Goal: Task Accomplishment & Management: Complete application form

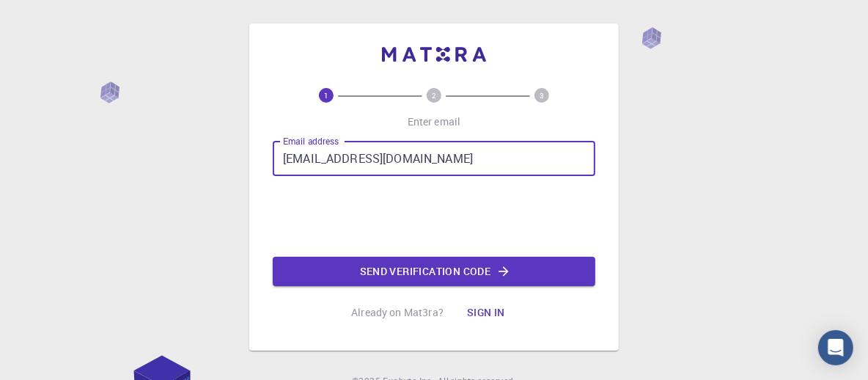
type input "[EMAIL_ADDRESS][DOMAIN_NAME]"
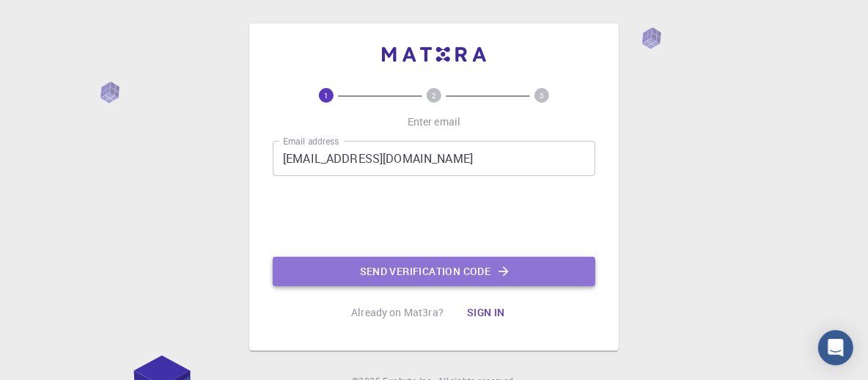
click at [429, 274] on button "Send verification code" at bounding box center [434, 271] width 323 height 29
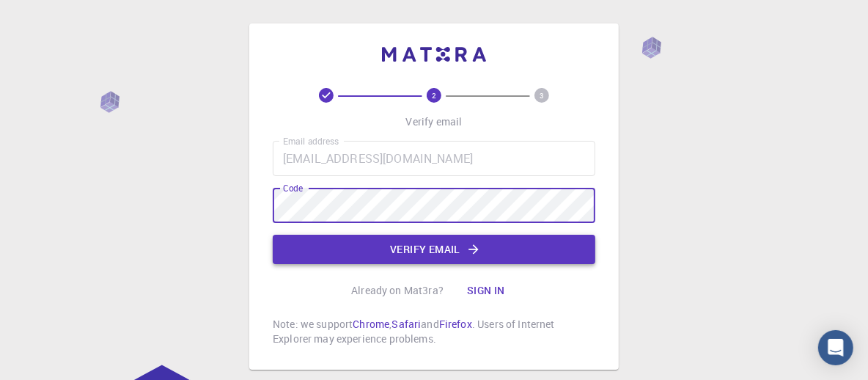
click at [430, 249] on button "Verify email" at bounding box center [434, 249] width 323 height 29
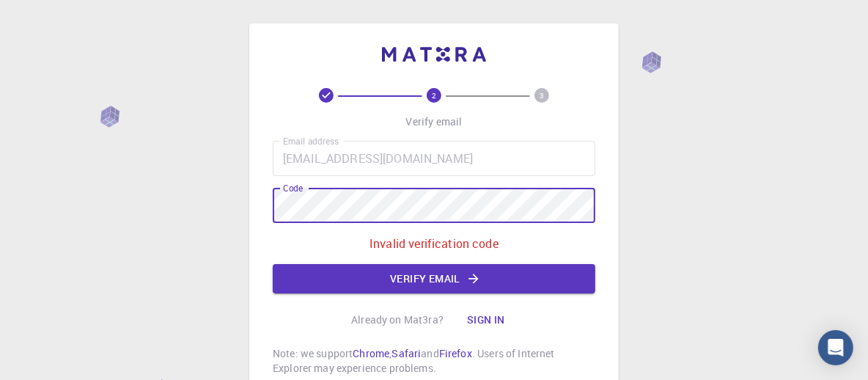
click at [186, 208] on div "2 3 Verify email Email address [EMAIL_ADDRESS][DOMAIN_NAME] Email address Code …" at bounding box center [434, 248] width 868 height 496
click at [438, 280] on button "Verify email" at bounding box center [434, 278] width 323 height 29
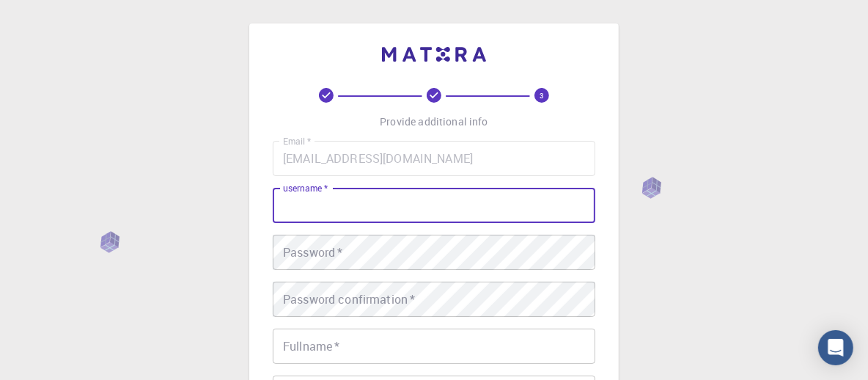
click at [356, 202] on input "username   *" at bounding box center [434, 205] width 323 height 35
type input "[PERSON_NAME]"
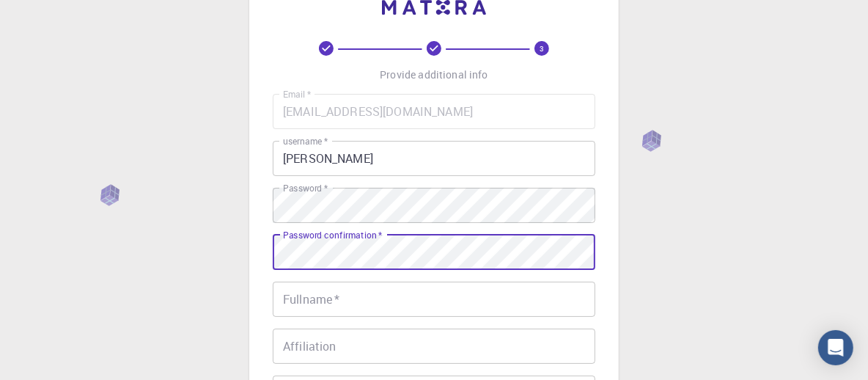
scroll to position [73, 0]
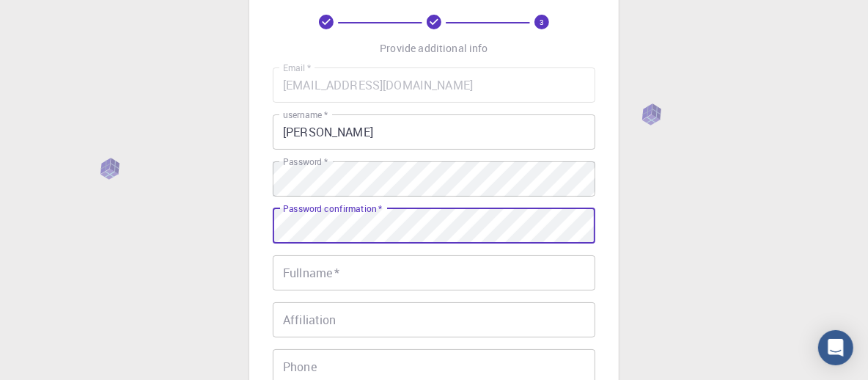
click at [301, 278] on input "Fullname   *" at bounding box center [434, 272] width 323 height 35
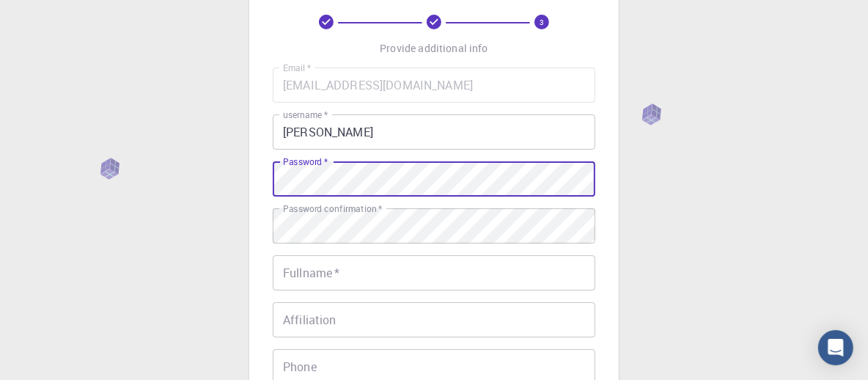
click at [235, 178] on div "3 Provide additional info Email   * [EMAIL_ADDRESS][DOMAIN_NAME] Email   * user…" at bounding box center [434, 300] width 868 height 746
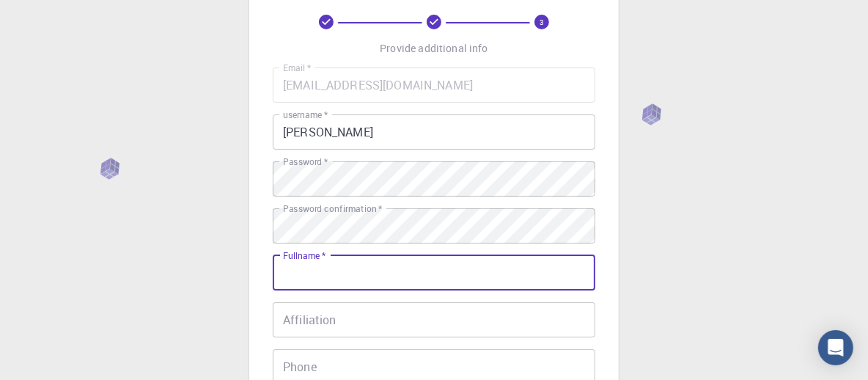
click at [323, 273] on input "Fullname   *" at bounding box center [434, 272] width 323 height 35
type input "[PERSON_NAME]"
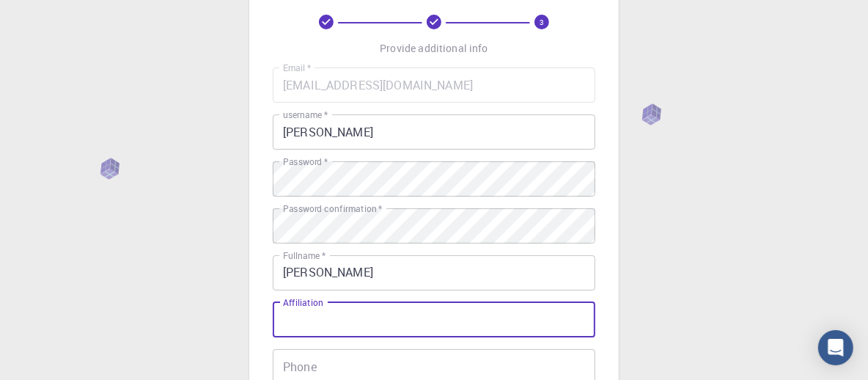
click at [332, 323] on input "Affiliation" at bounding box center [434, 319] width 323 height 35
click at [407, 319] on input "Tabriz University of MEdical Sciences" at bounding box center [434, 319] width 323 height 35
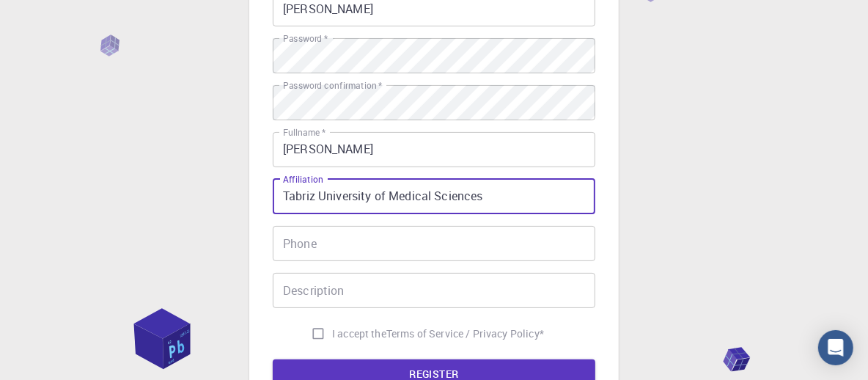
scroll to position [220, 0]
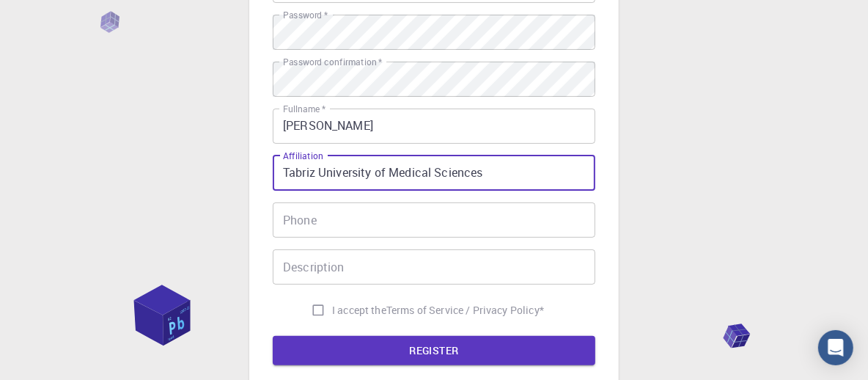
type input "Tabriz University of Medical Sciences"
click at [331, 221] on input "Phone" at bounding box center [434, 219] width 323 height 35
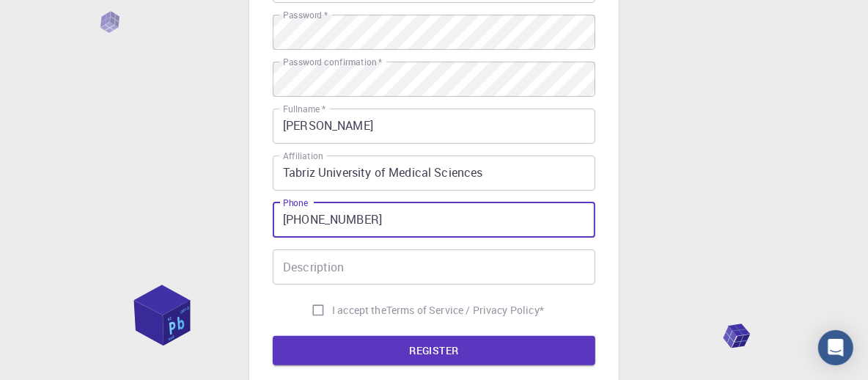
type input "[PHONE_NUMBER]"
click at [309, 311] on input "I accept the Terms of Service / Privacy Policy *" at bounding box center [318, 310] width 28 height 28
checkbox input "true"
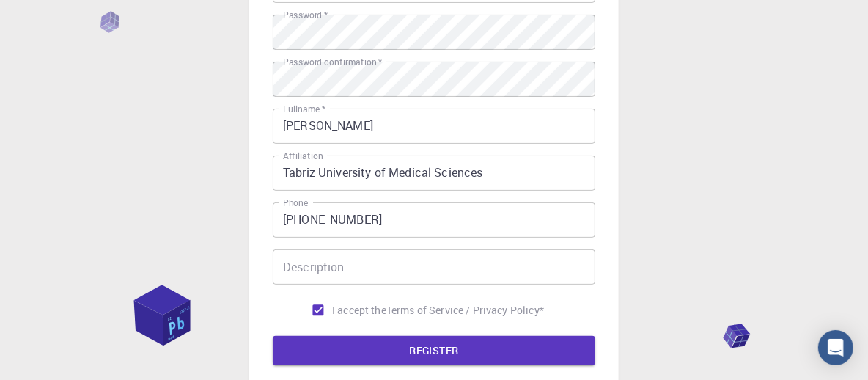
scroll to position [293, 0]
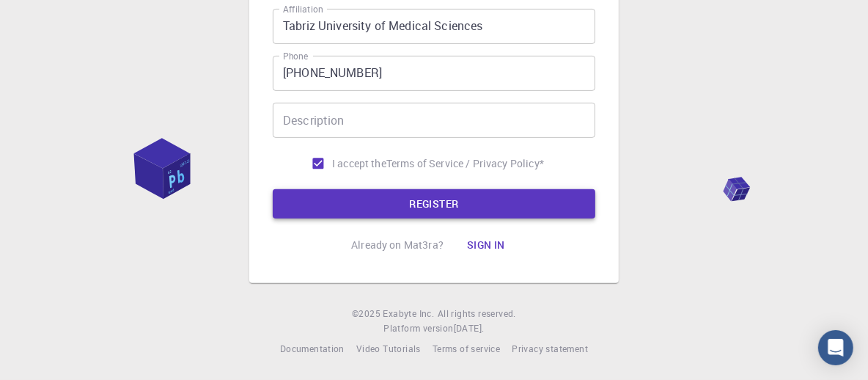
click at [438, 209] on button "REGISTER" at bounding box center [434, 203] width 323 height 29
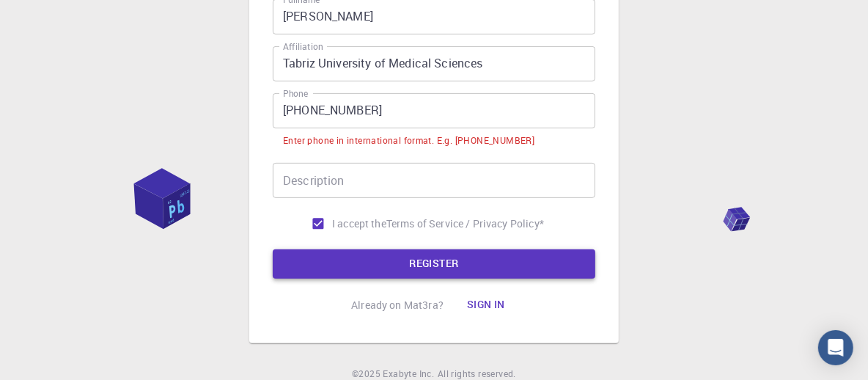
scroll to position [403, 0]
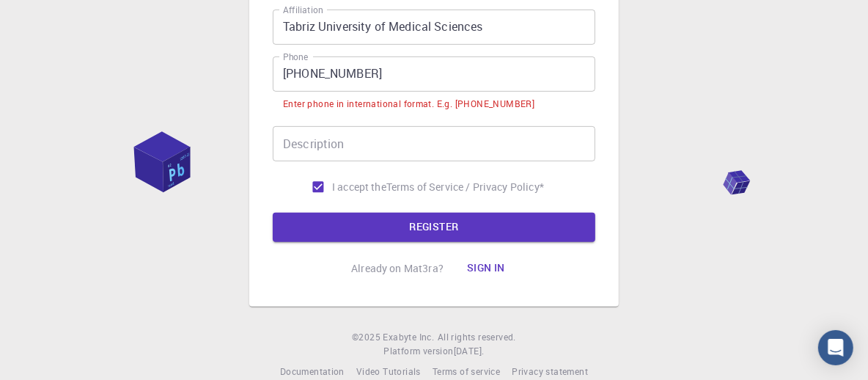
click at [309, 73] on input "[PHONE_NUMBER]" at bounding box center [434, 73] width 323 height 35
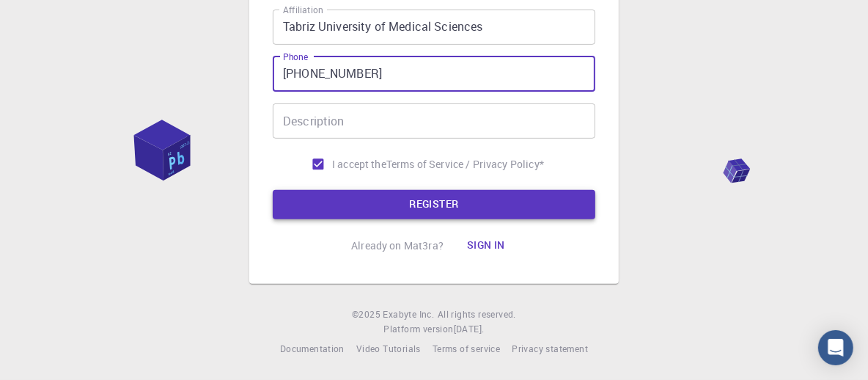
type input "[PHONE_NUMBER]"
click at [416, 202] on button "REGISTER" at bounding box center [434, 204] width 323 height 29
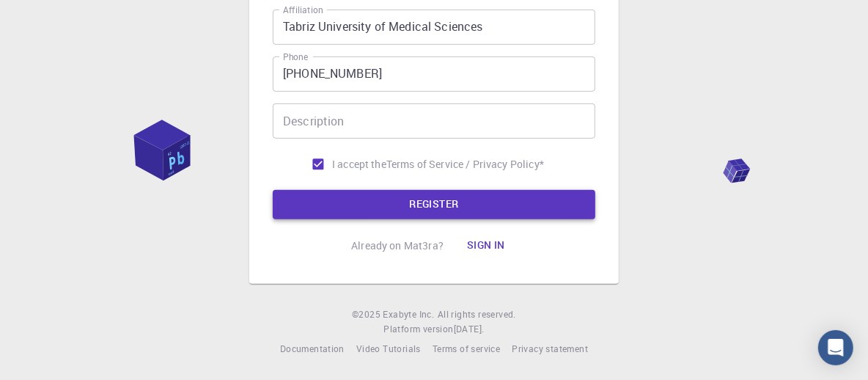
click at [416, 202] on button "REGISTER" at bounding box center [434, 204] width 323 height 29
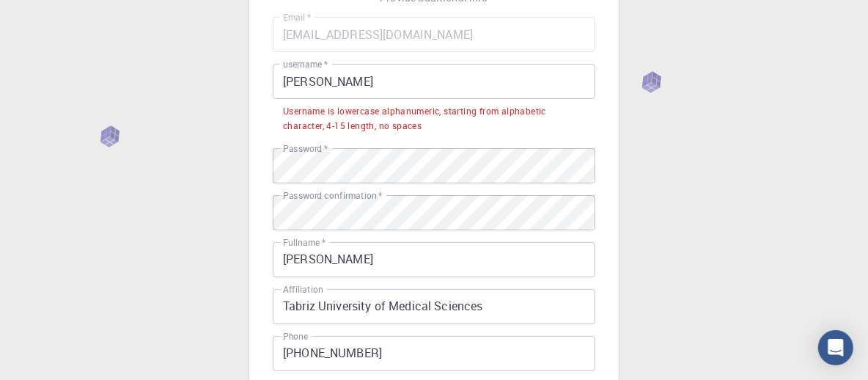
scroll to position [110, 0]
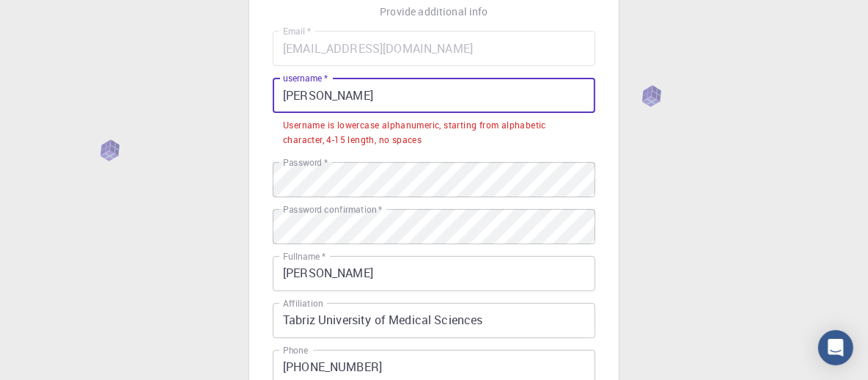
drag, startPoint x: 356, startPoint y: 98, endPoint x: 272, endPoint y: 104, distance: 83.8
click at [273, 104] on input "[PERSON_NAME]" at bounding box center [434, 95] width 323 height 35
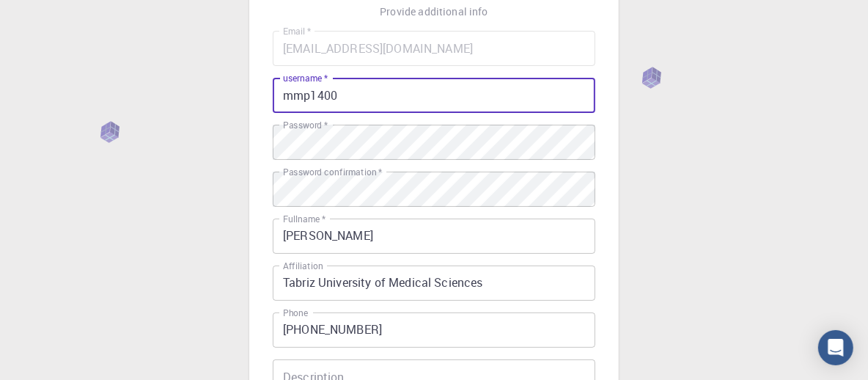
type input "mmp1400"
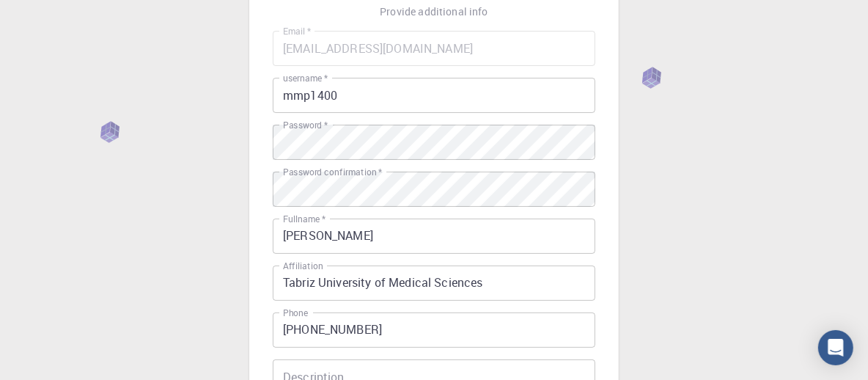
click at [238, 160] on div "3 Provide additional info Email   * [EMAIL_ADDRESS][DOMAIN_NAME] Email   * user…" at bounding box center [434, 263] width 868 height 746
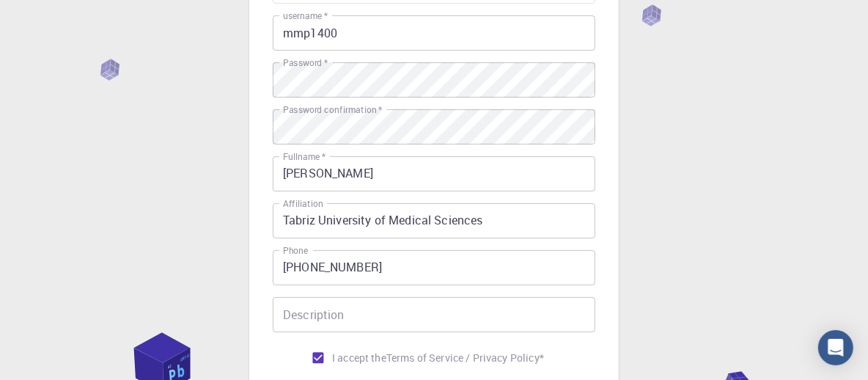
scroll to position [330, 0]
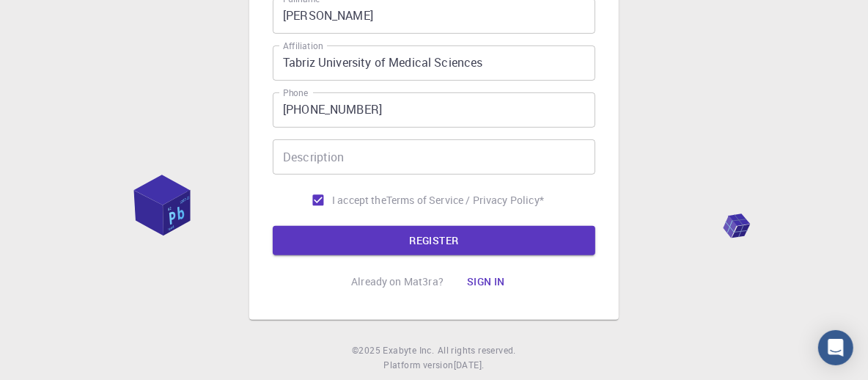
click at [378, 224] on form "Email   * [EMAIL_ADDRESS][DOMAIN_NAME] Email   * username   * mmp1400 username …" at bounding box center [434, 33] width 323 height 444
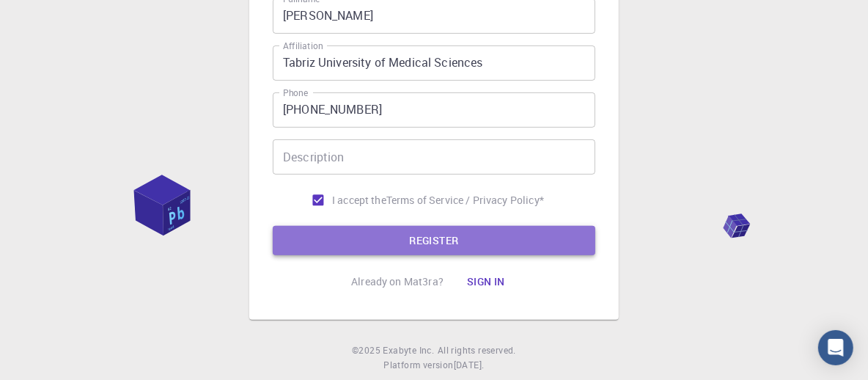
click at [388, 238] on button "REGISTER" at bounding box center [434, 240] width 323 height 29
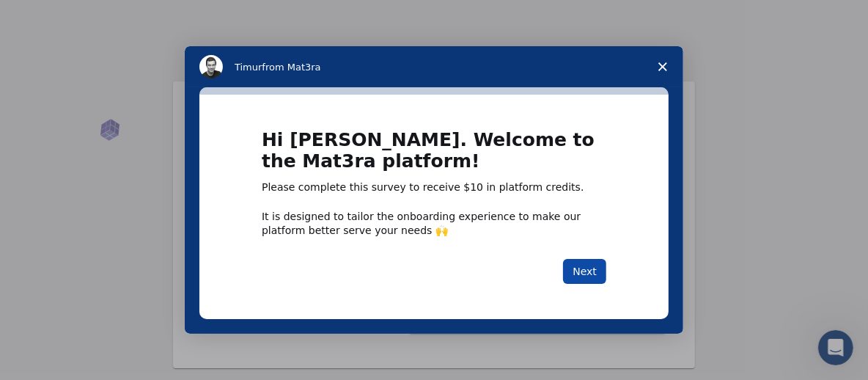
click at [575, 271] on button "Next" at bounding box center [584, 271] width 43 height 25
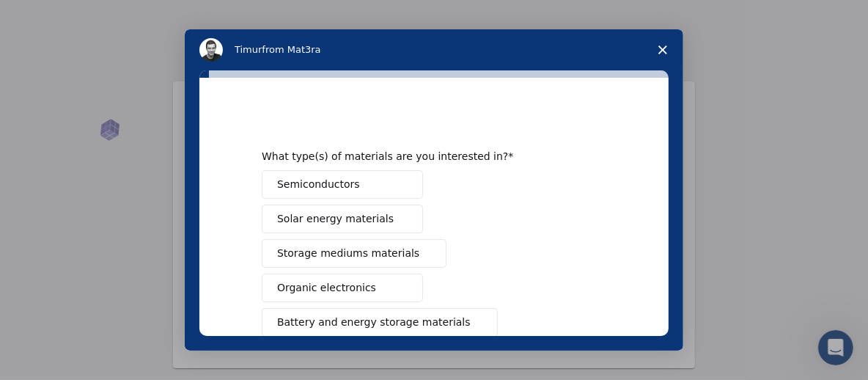
drag, startPoint x: 345, startPoint y: 185, endPoint x: 490, endPoint y: 213, distance: 147.9
click at [490, 213] on div "Semiconductors Solar energy materials Storage mediums materials Organic electro…" at bounding box center [434, 374] width 345 height 408
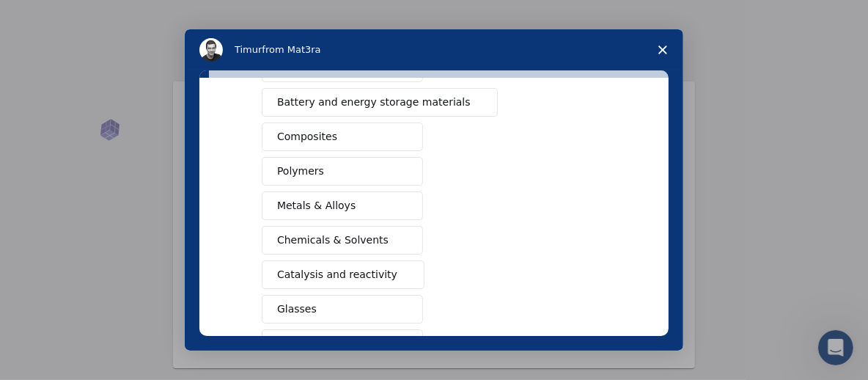
scroll to position [293, 0]
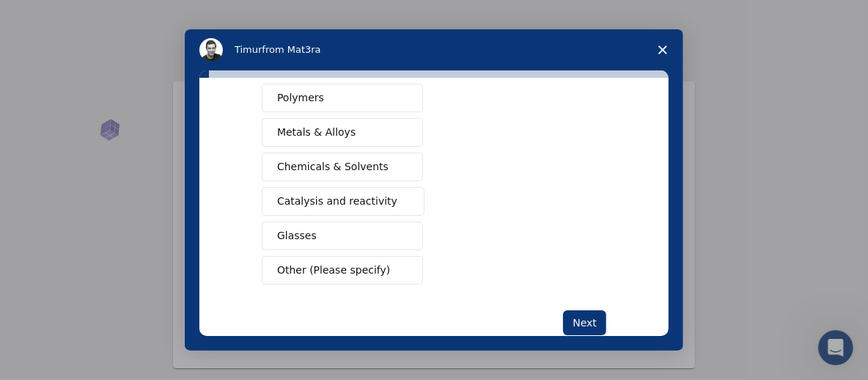
click at [339, 267] on span "Other (Please specify)" at bounding box center [333, 269] width 113 height 15
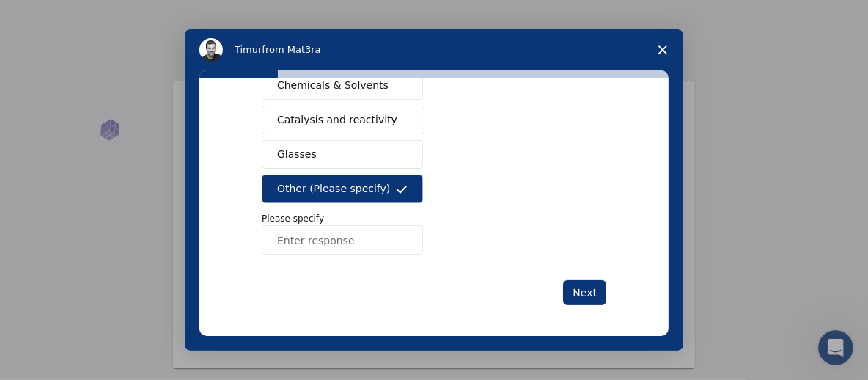
scroll to position [376, 0]
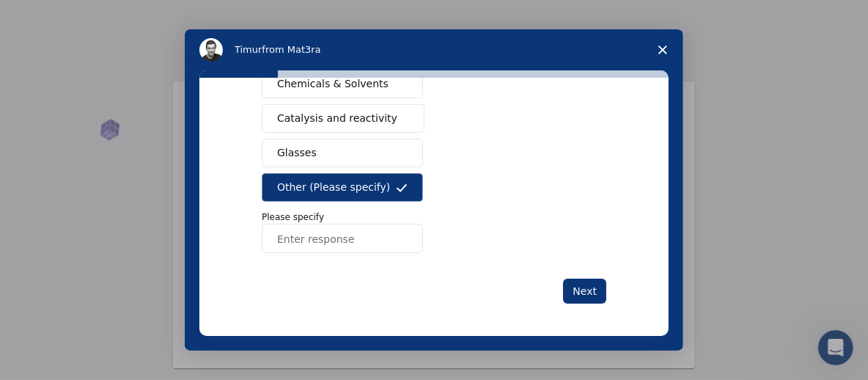
click at [338, 235] on input "Enter response" at bounding box center [342, 238] width 161 height 29
type input "Biomedicine"
click at [585, 292] on button "Next" at bounding box center [584, 291] width 43 height 25
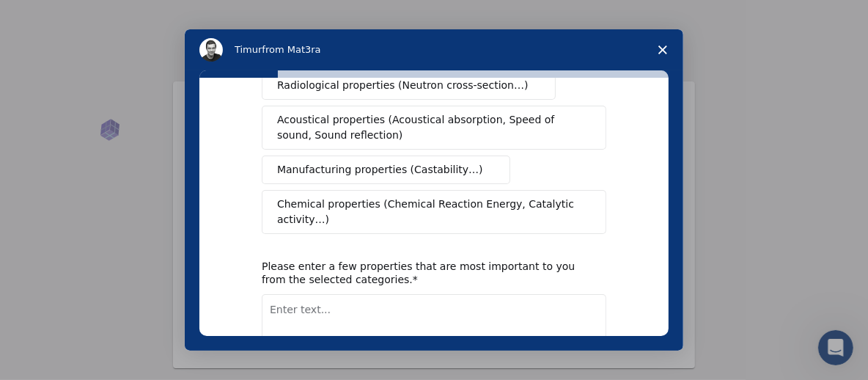
scroll to position [367, 0]
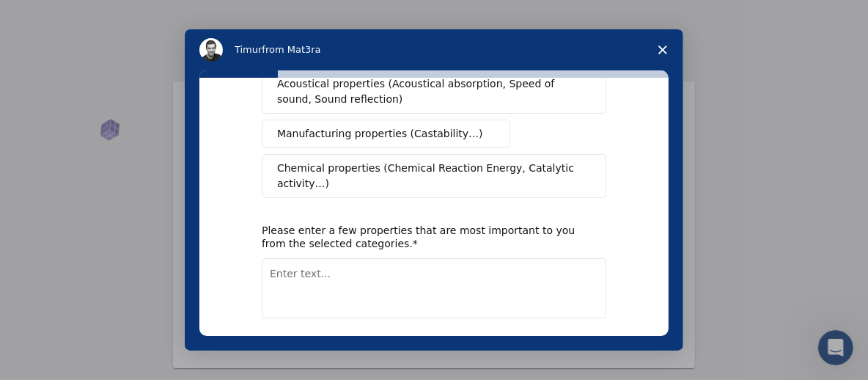
click at [330, 258] on textarea "Enter text..." at bounding box center [434, 288] width 345 height 60
type textarea "vaccinology"
click at [576, 344] on button "Next" at bounding box center [584, 356] width 43 height 25
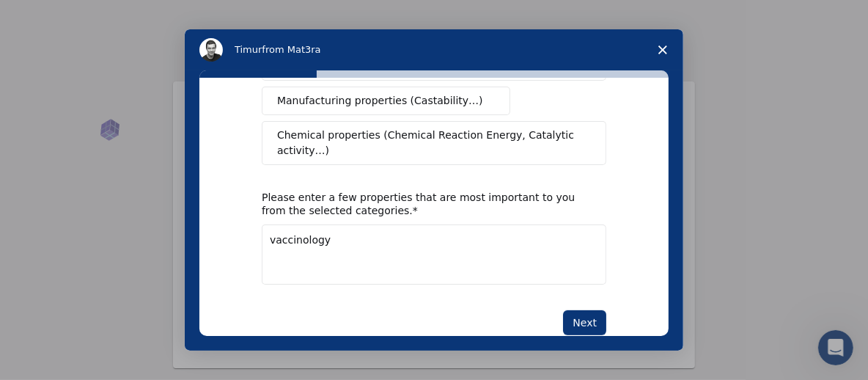
scroll to position [418, 0]
click at [581, 309] on button "Next" at bounding box center [584, 321] width 43 height 25
click at [374, 127] on span "Chemical properties (Chemical Reaction Energy, Catalytic activity…)" at bounding box center [429, 142] width 304 height 31
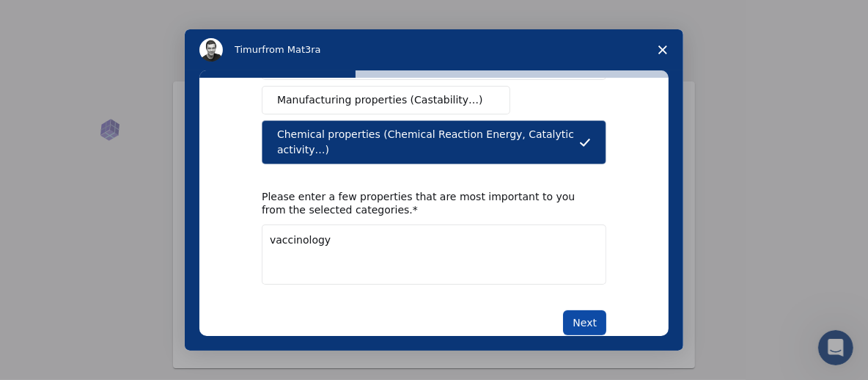
click at [586, 310] on button "Next" at bounding box center [584, 322] width 43 height 25
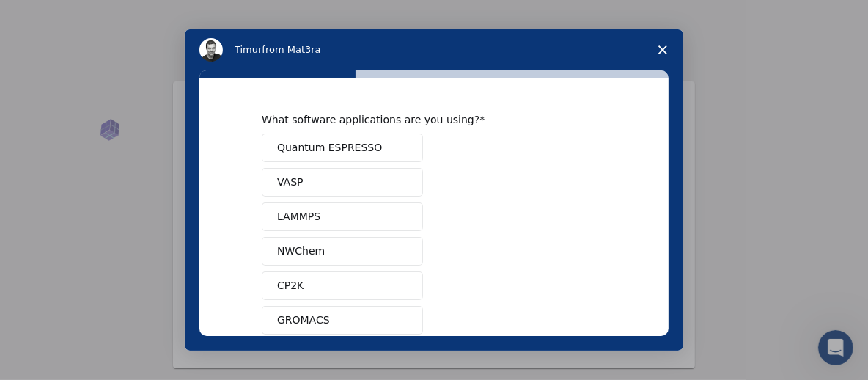
click at [657, 48] on span "Close survey" at bounding box center [662, 49] width 41 height 41
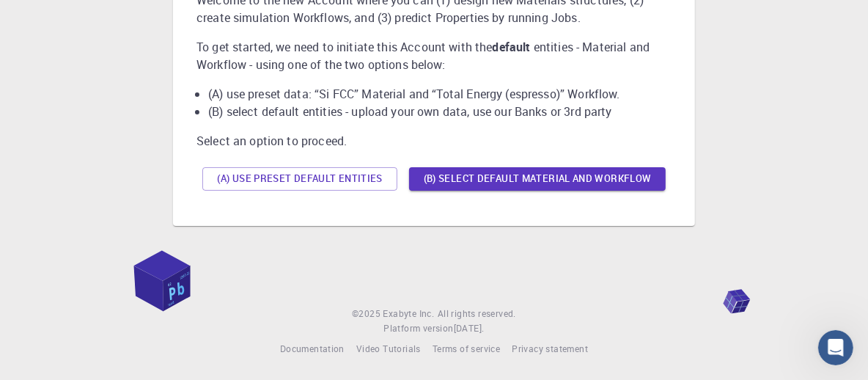
scroll to position [143, 0]
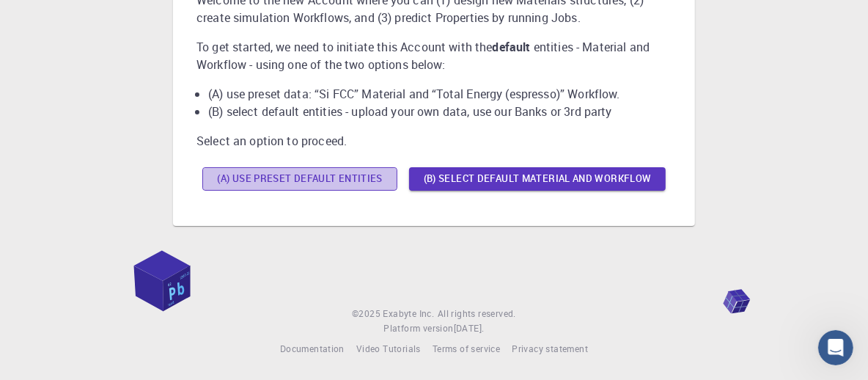
click at [324, 182] on button "(A) Use preset default entities" at bounding box center [299, 178] width 195 height 23
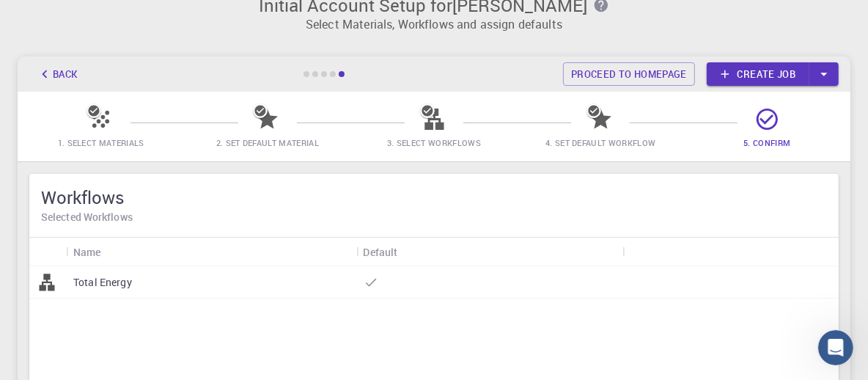
scroll to position [0, 0]
